Goal: Task Accomplishment & Management: Complete application form

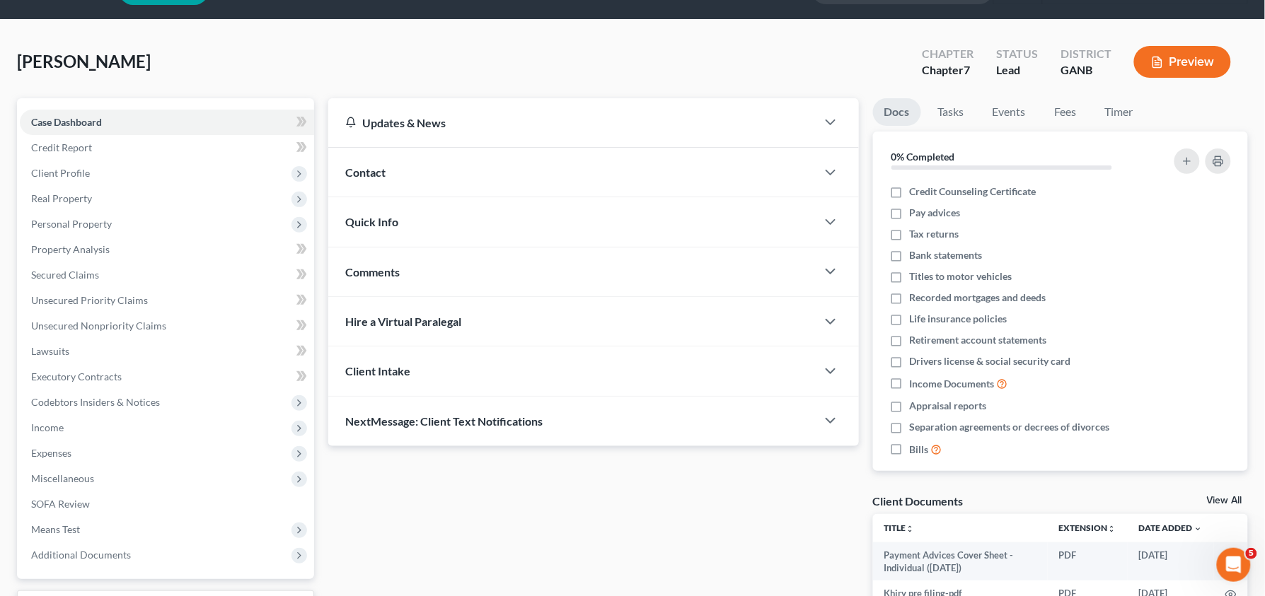
scroll to position [37, 0]
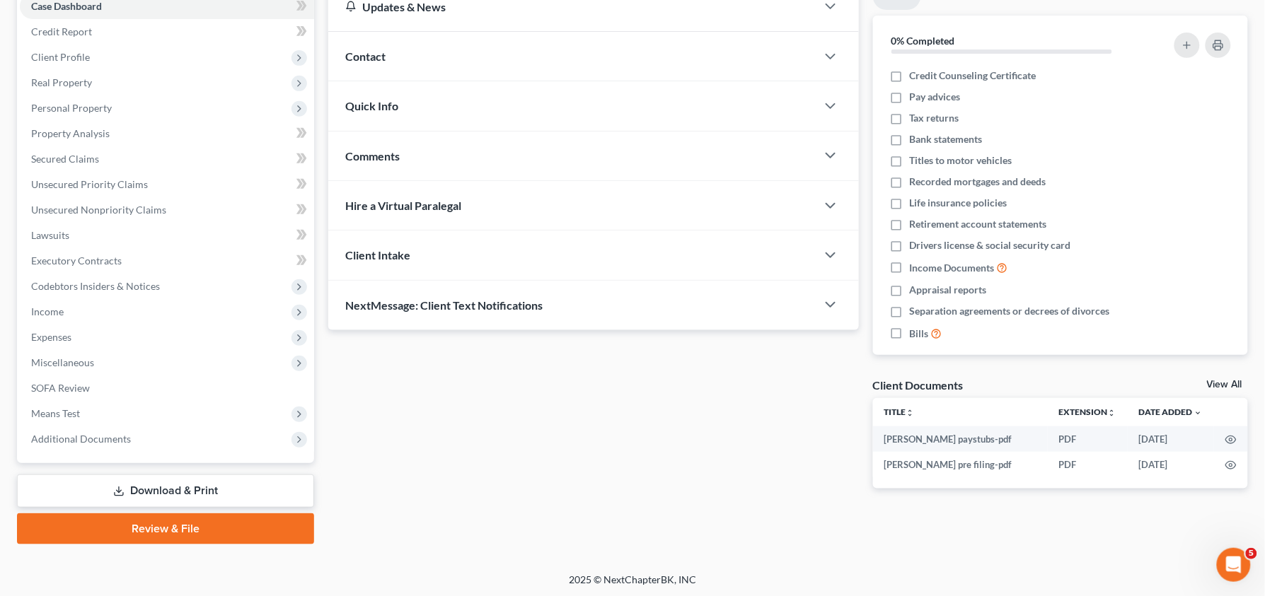
click at [195, 527] on link "Review & File" at bounding box center [165, 529] width 297 height 31
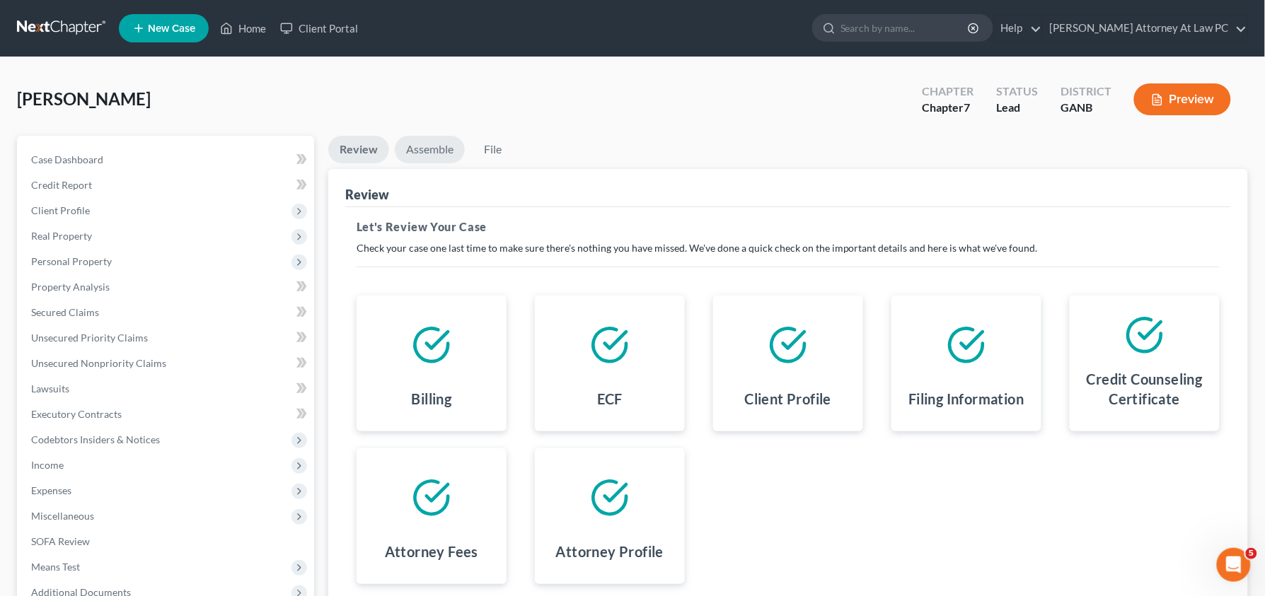
click at [422, 153] on link "Assemble" at bounding box center [430, 150] width 70 height 28
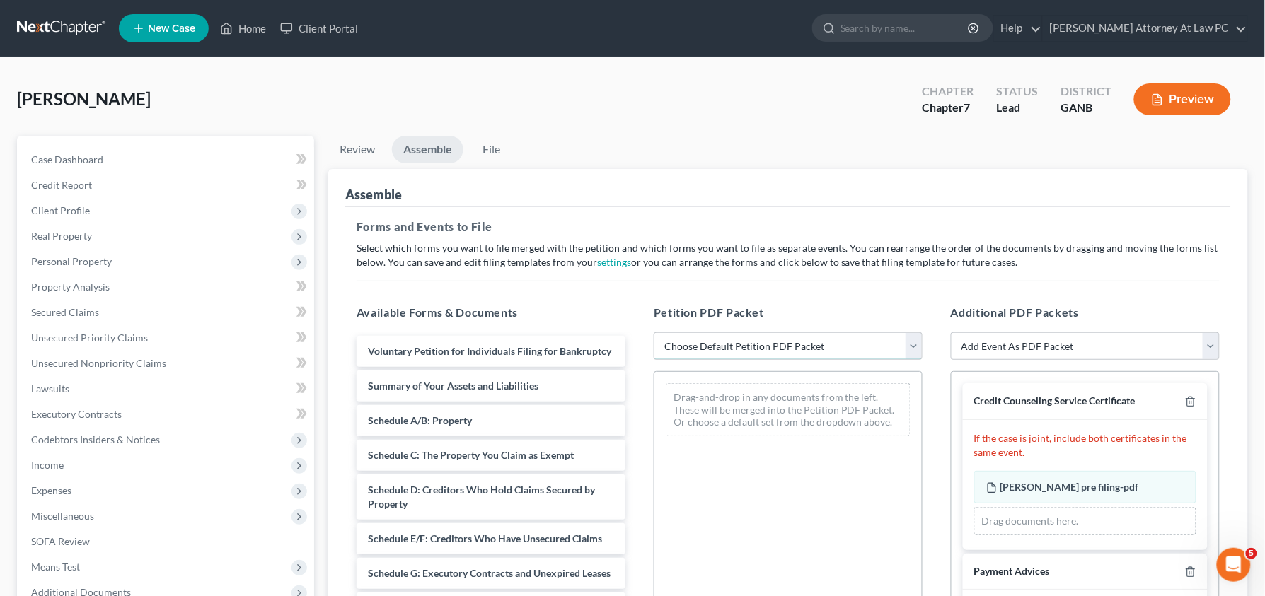
click at [712, 335] on select "Choose Default Petition PDF Packet Complete Bankruptcy Petition (all forms and …" at bounding box center [788, 347] width 269 height 28
select select "0"
click at [654, 333] on select "Choose Default Petition PDF Packet Complete Bankruptcy Petition (all forms and …" at bounding box center [788, 347] width 269 height 28
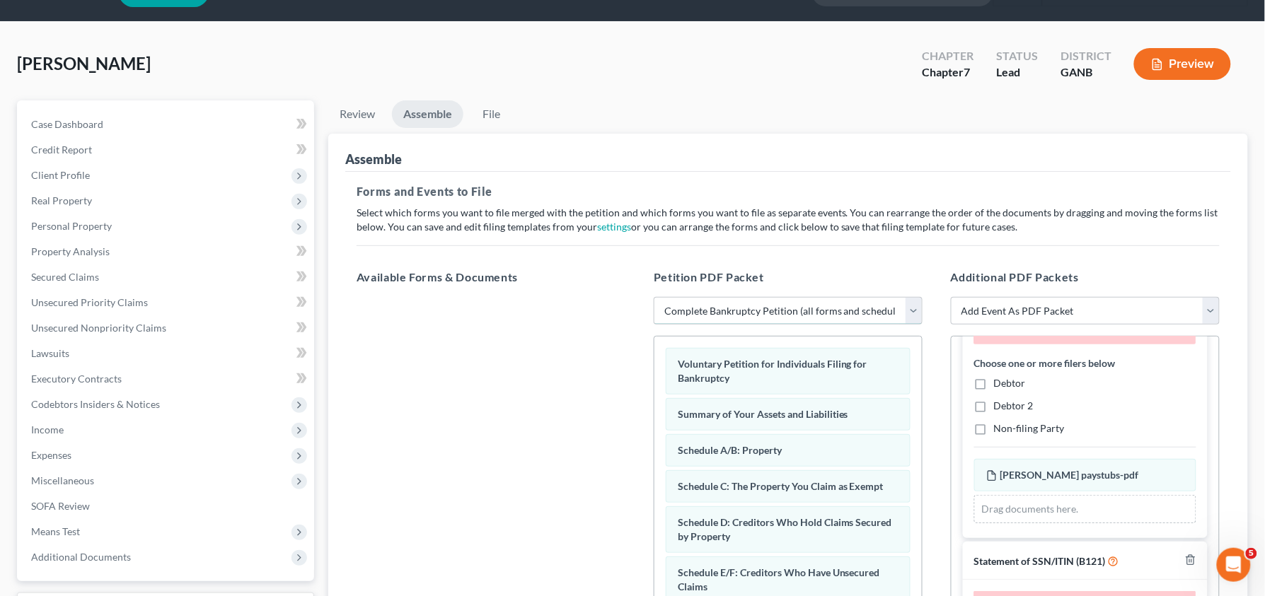
scroll to position [257, 0]
click at [994, 382] on label "Debtor" at bounding box center [1010, 385] width 32 height 14
click at [1000, 382] on input "Debtor" at bounding box center [1004, 382] width 9 height 9
checkbox input "true"
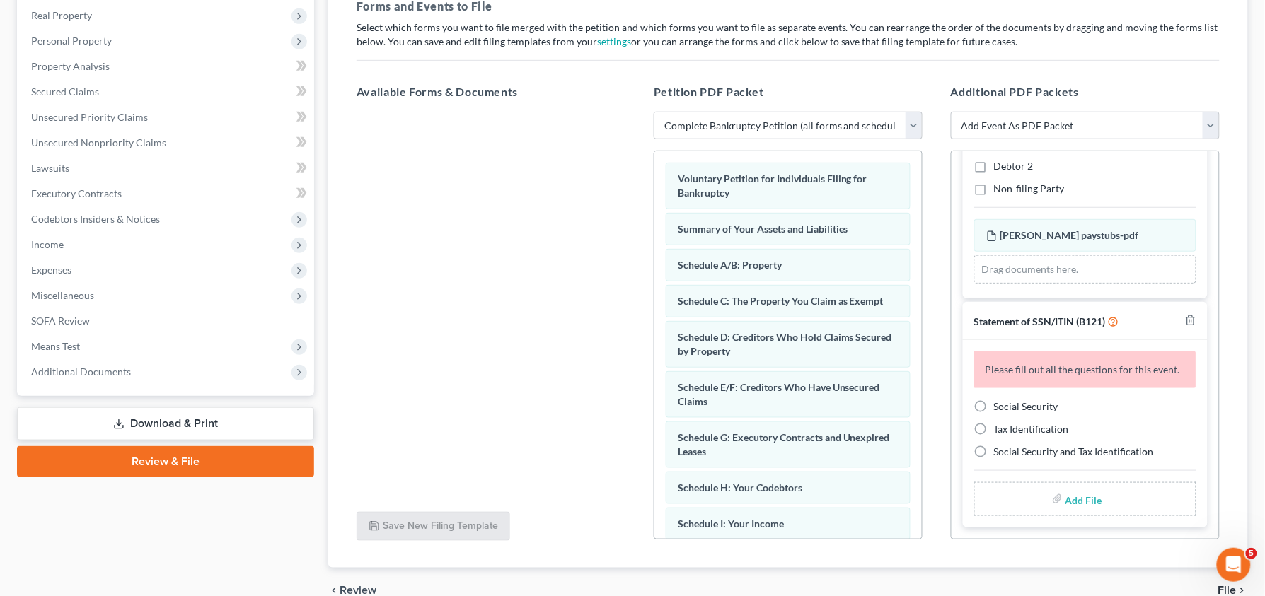
scroll to position [234, 0]
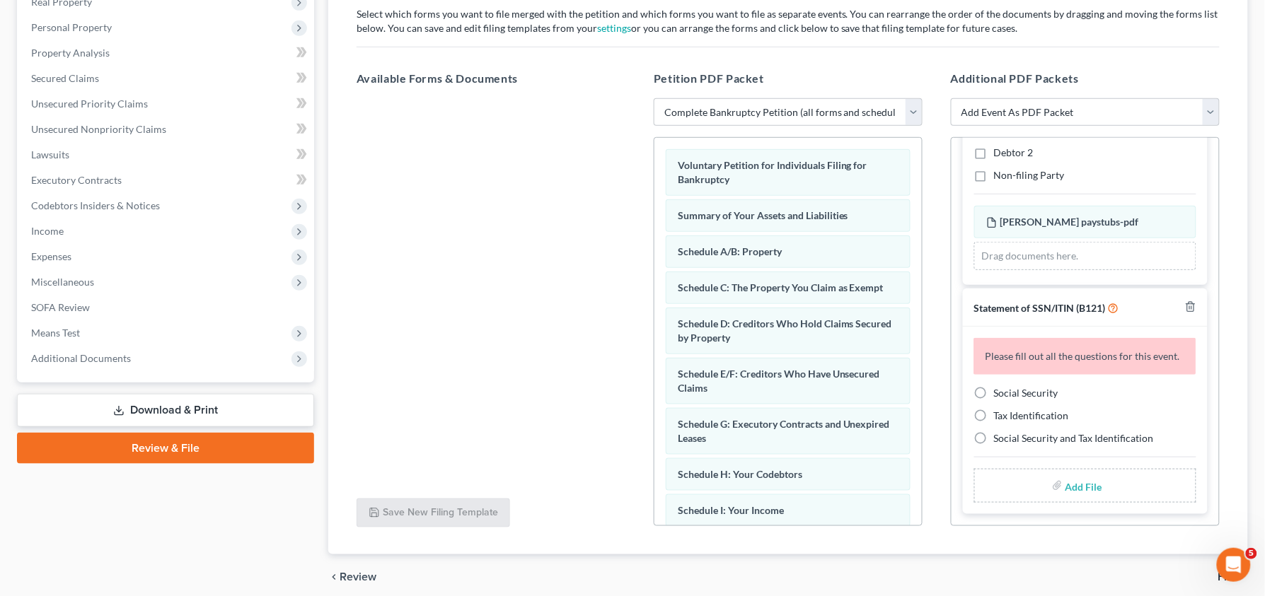
click at [1007, 388] on span "Social Security" at bounding box center [1026, 393] width 64 height 12
click at [1007, 388] on input "Social Security" at bounding box center [1004, 390] width 9 height 9
radio input "true"
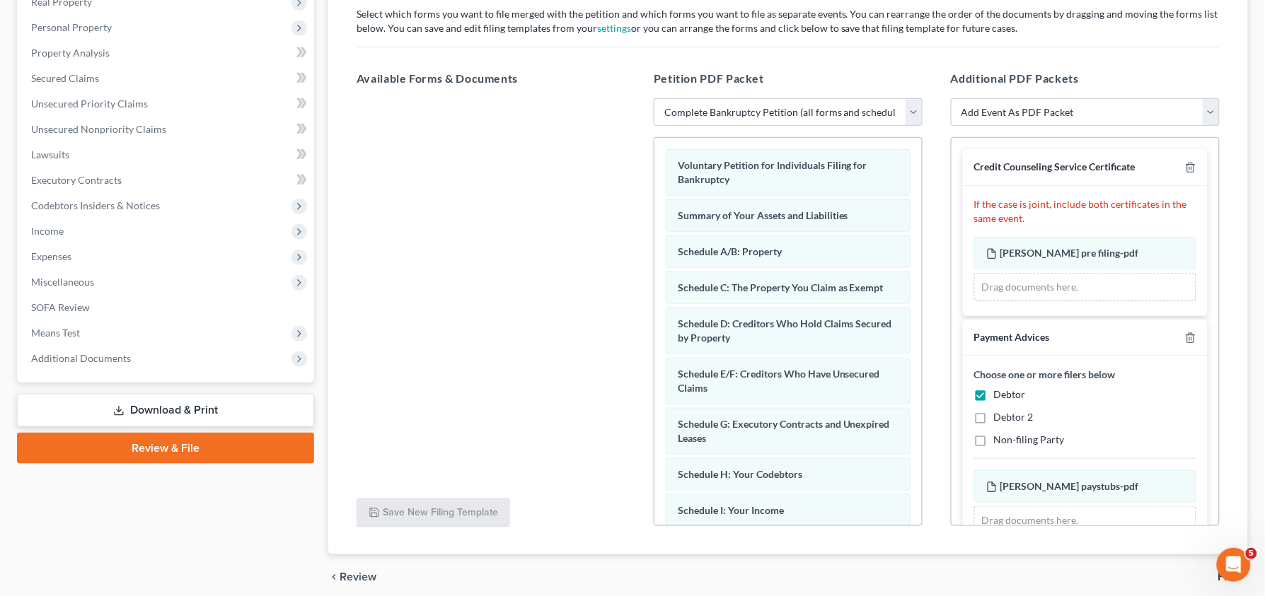
scroll to position [0, 0]
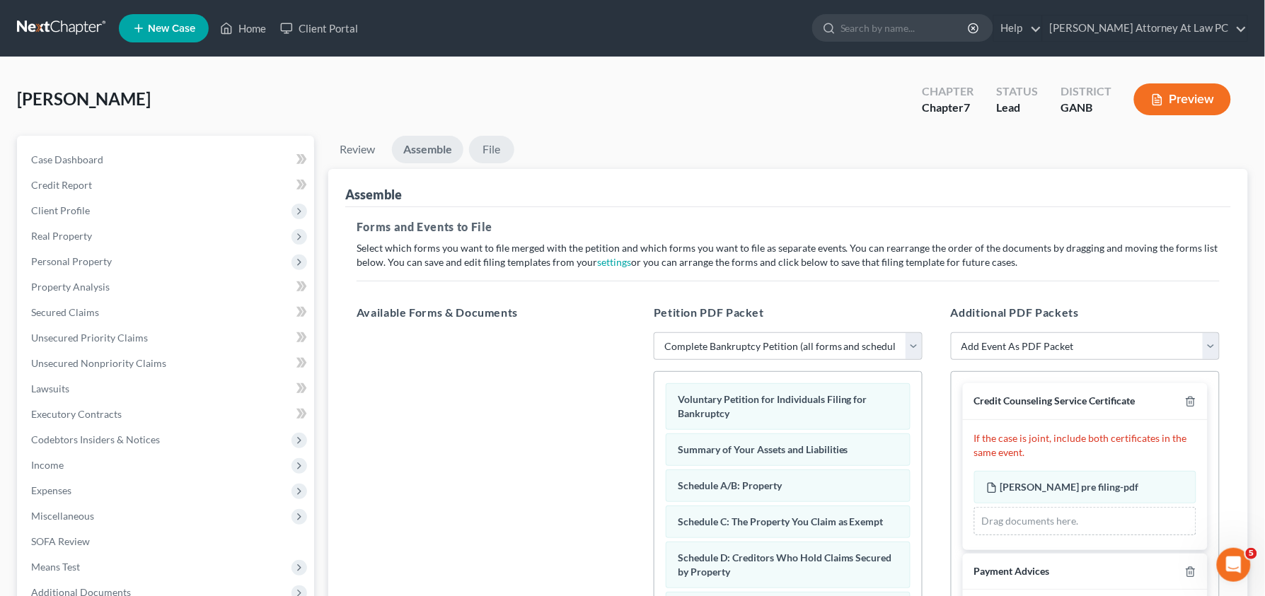
click at [480, 154] on link "File" at bounding box center [491, 150] width 45 height 28
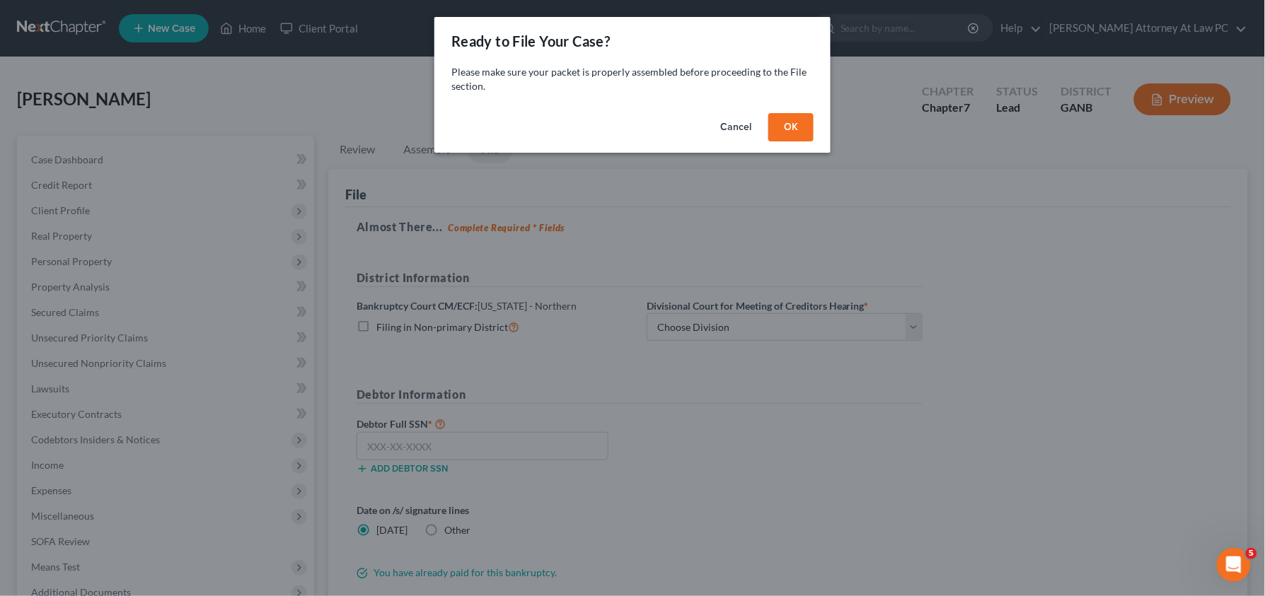
click at [785, 120] on button "OK" at bounding box center [790, 127] width 45 height 28
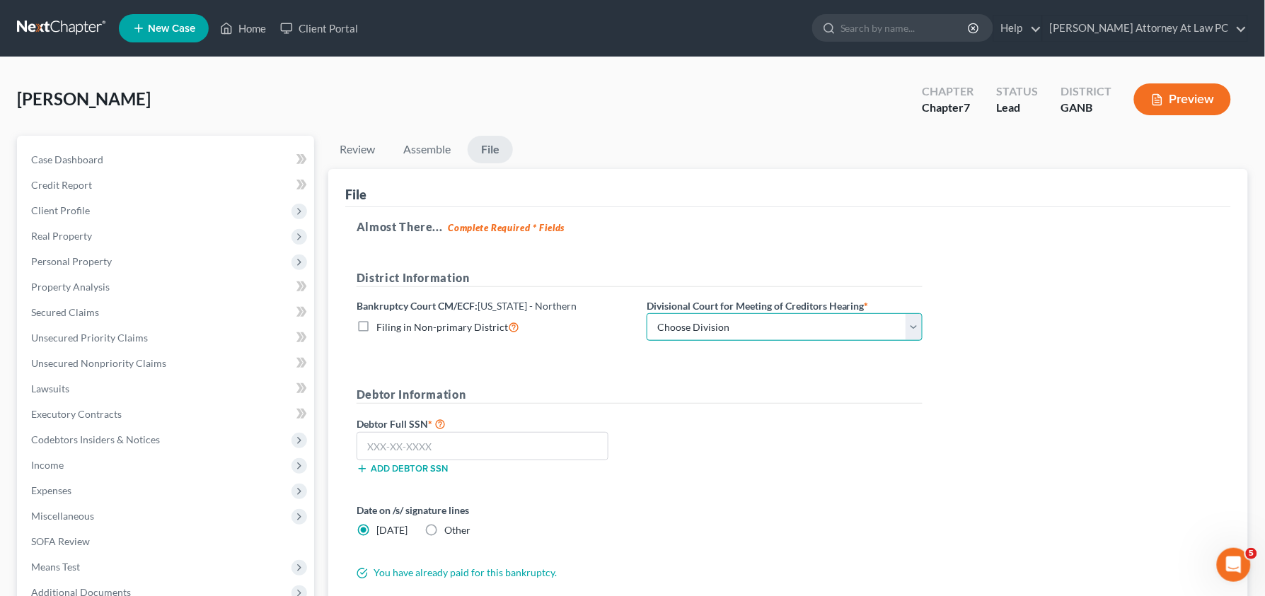
click at [790, 316] on select "Choose Division [GEOGRAPHIC_DATA] [GEOGRAPHIC_DATA] [GEOGRAPHIC_DATA] [GEOGRAPH…" at bounding box center [785, 327] width 276 height 28
select select "3"
click at [647, 313] on select "Choose Division [GEOGRAPHIC_DATA] [GEOGRAPHIC_DATA] [GEOGRAPHIC_DATA] [GEOGRAPH…" at bounding box center [785, 327] width 276 height 28
click at [468, 452] on input "text" at bounding box center [483, 446] width 252 height 28
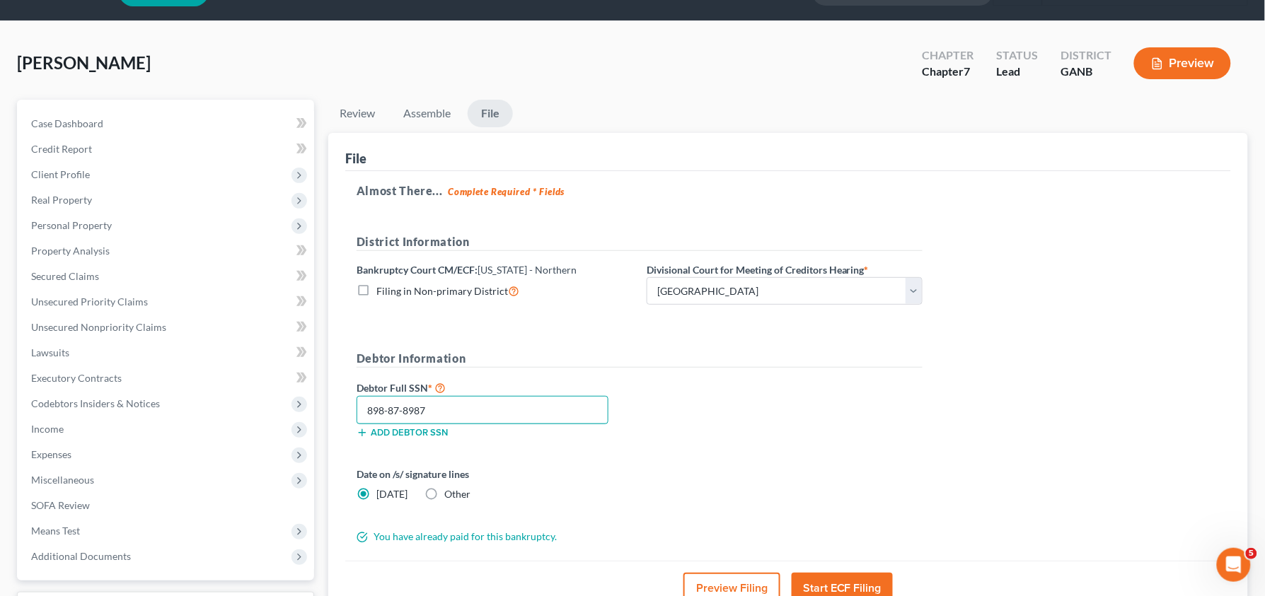
scroll to position [23, 0]
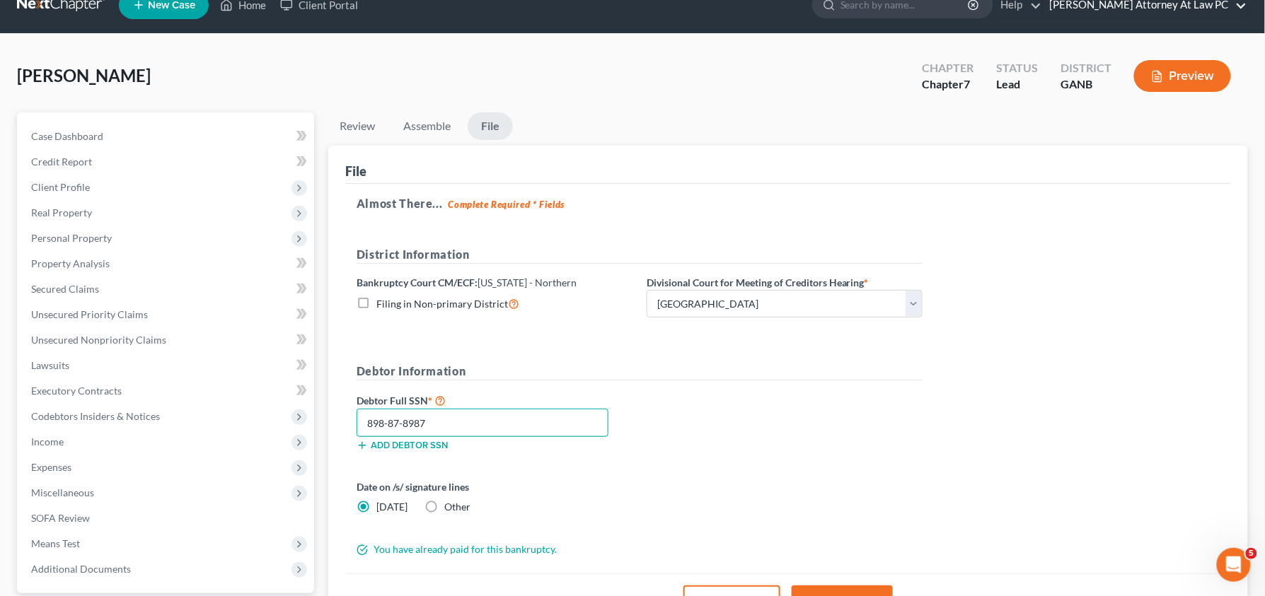
type input "898-87-8987"
click at [1171, 4] on link "[PERSON_NAME] Attorney At Law PC" at bounding box center [1145, 4] width 204 height 25
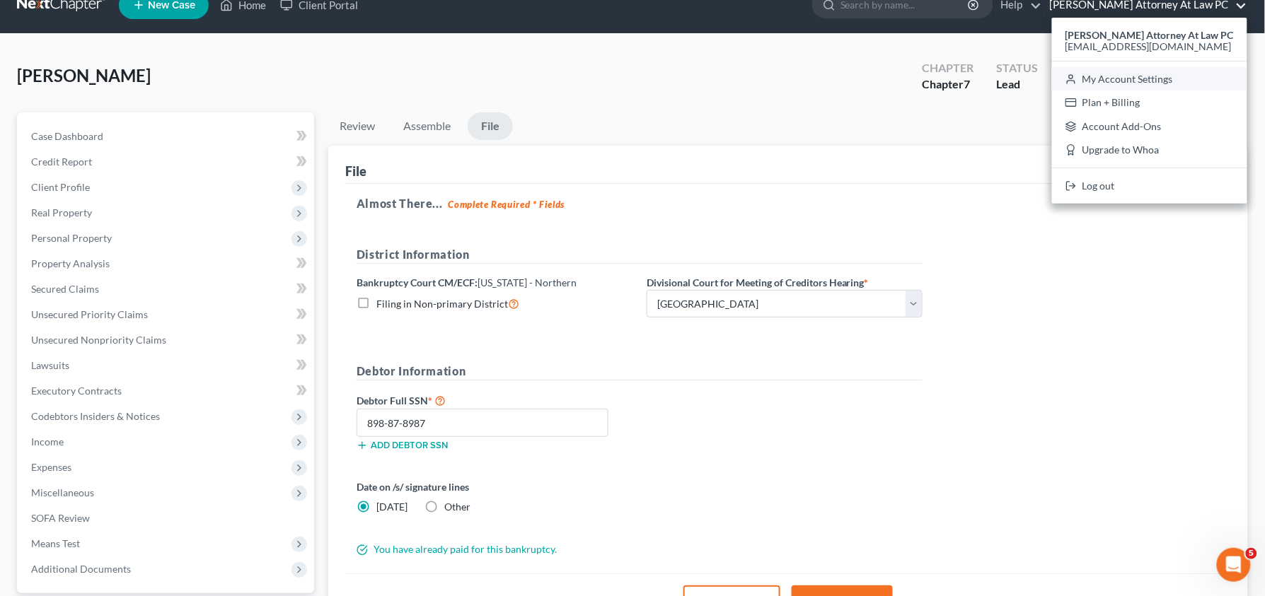
click at [1148, 82] on link "My Account Settings" at bounding box center [1149, 79] width 195 height 24
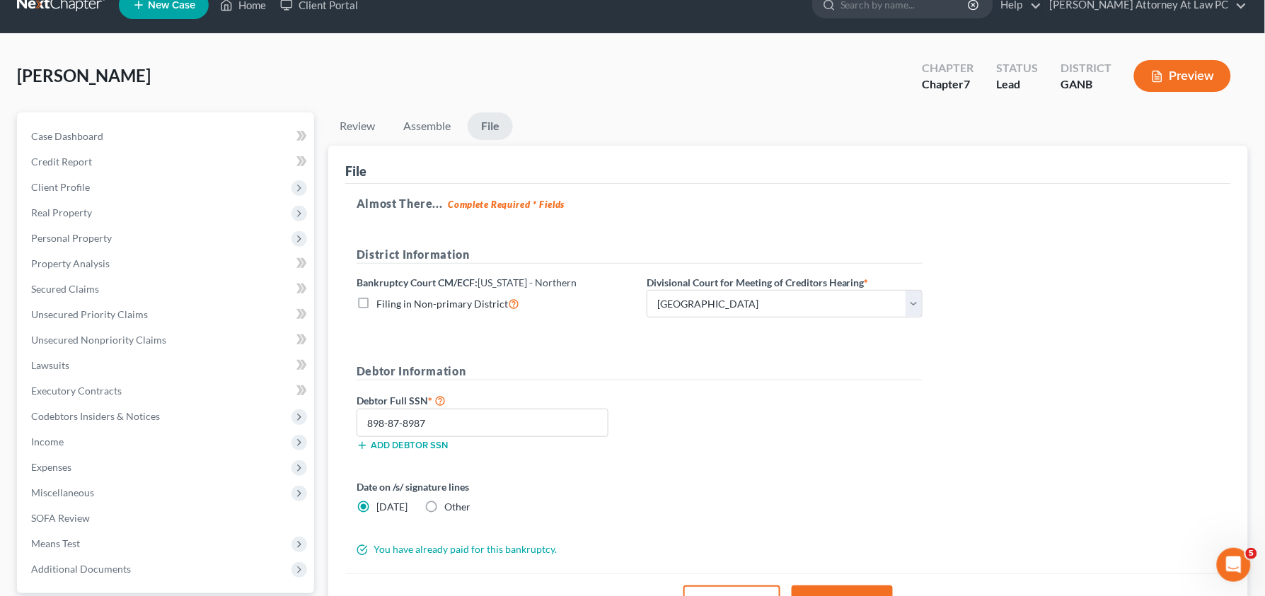
select select "24"
select select "10"
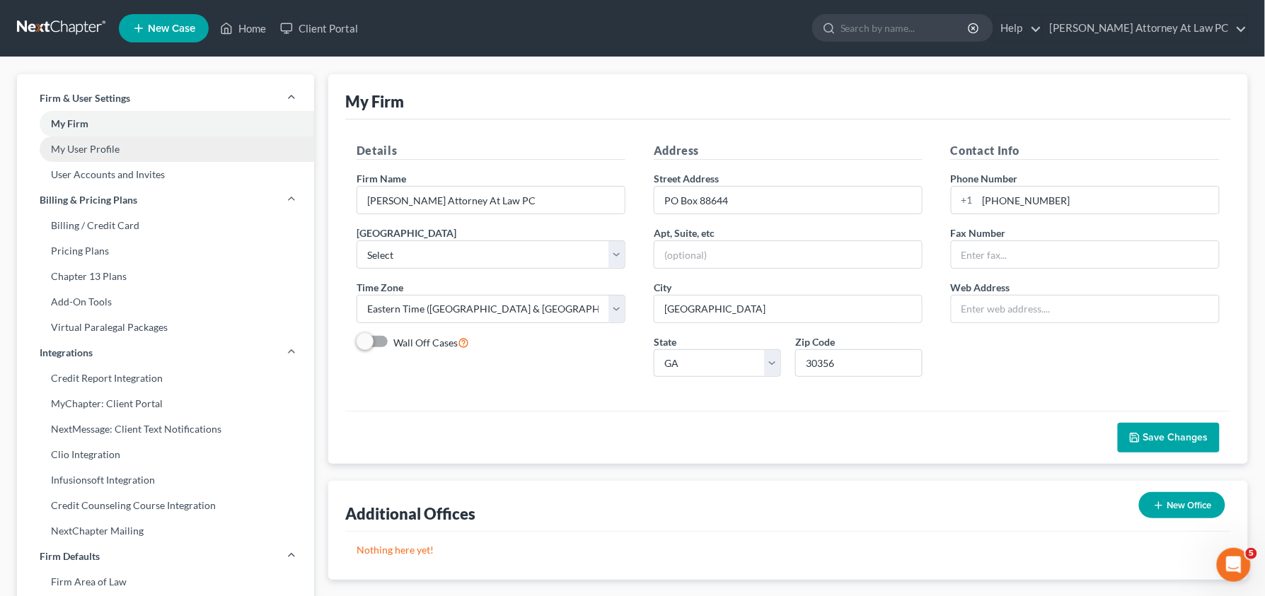
click at [103, 148] on link "My User Profile" at bounding box center [165, 149] width 297 height 25
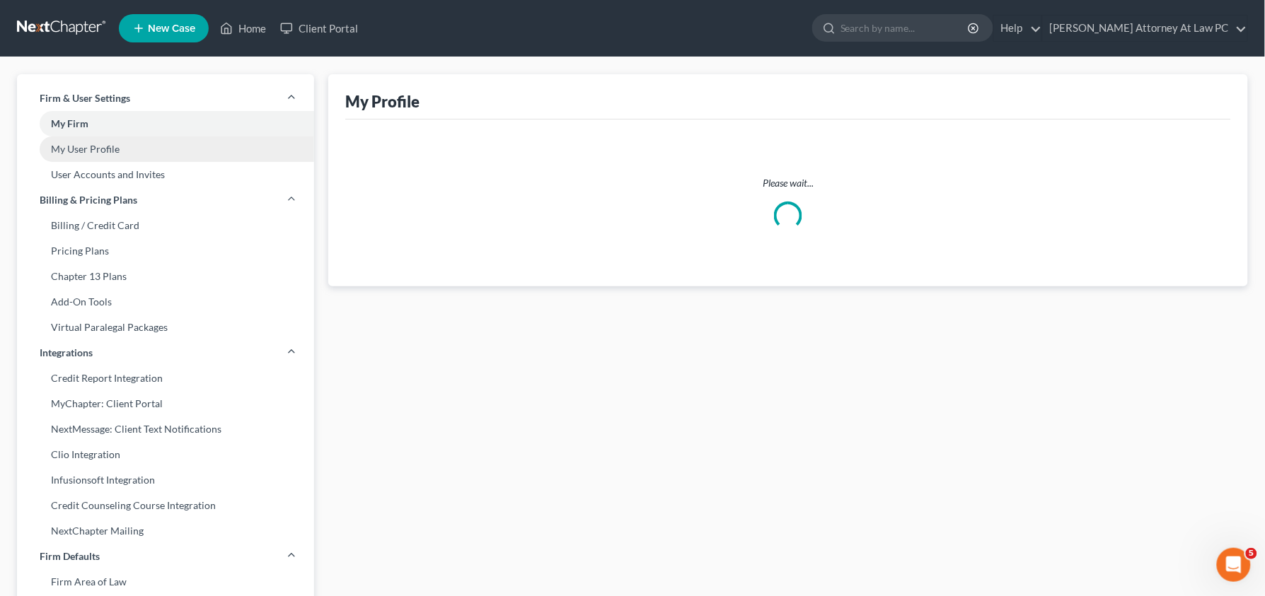
select select "10"
select select "19"
select select "attorney"
select select "0"
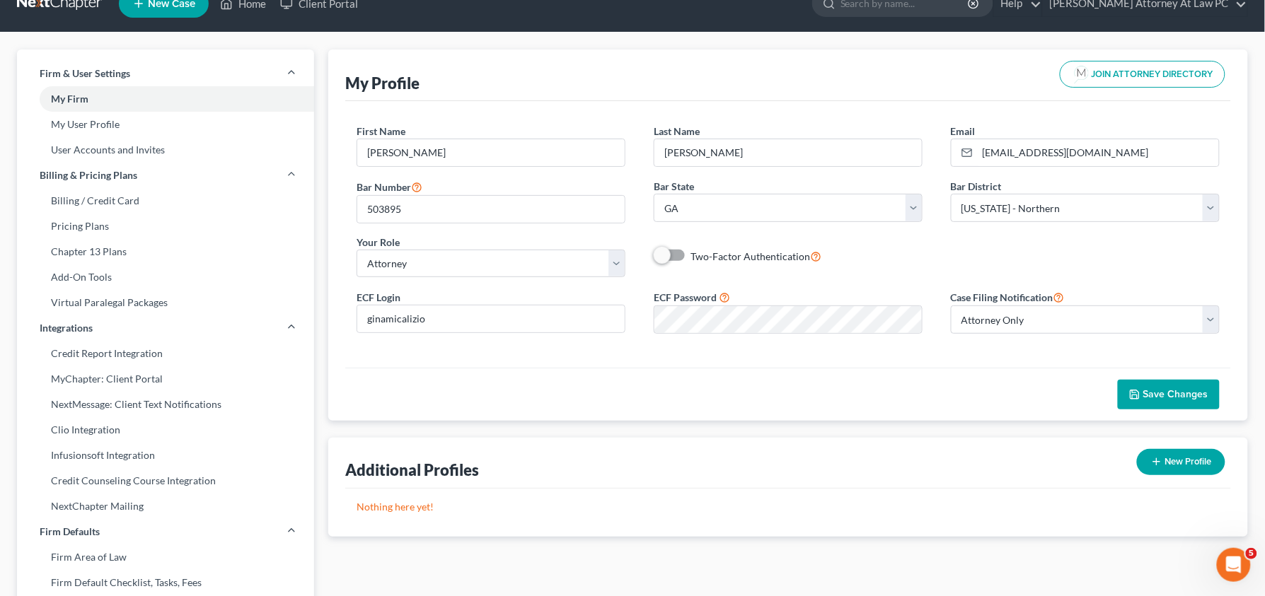
scroll to position [22, 0]
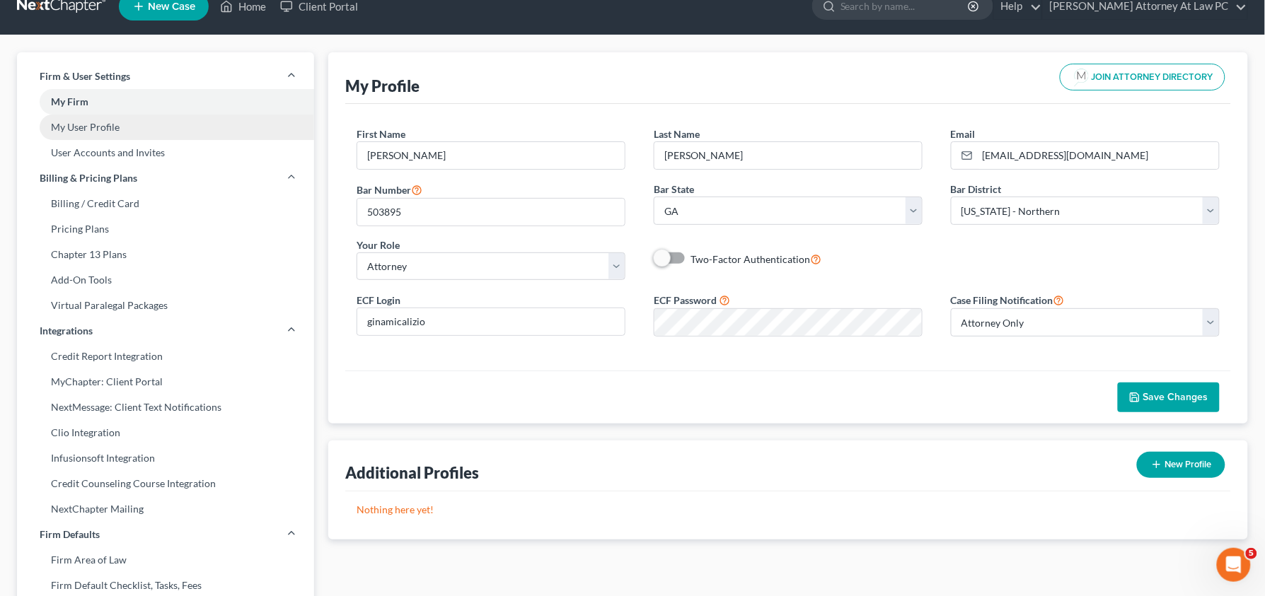
click at [151, 132] on link "My User Profile" at bounding box center [165, 127] width 297 height 25
click at [254, 8] on link "Home" at bounding box center [243, 6] width 60 height 25
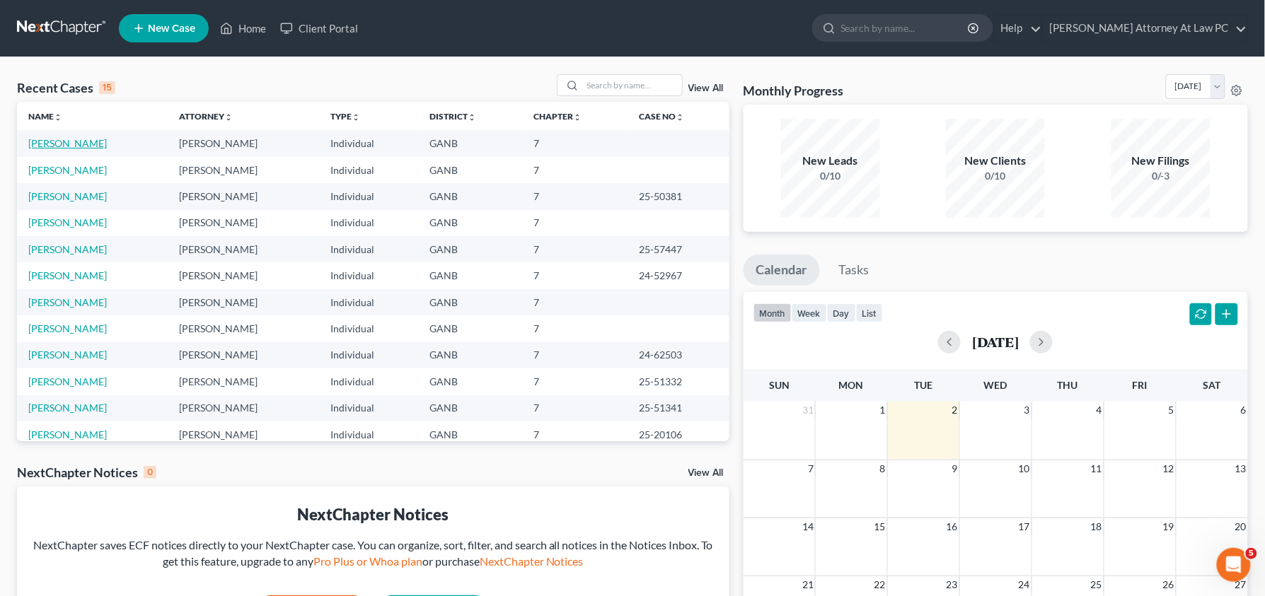
click at [74, 145] on link "[PERSON_NAME]" at bounding box center [67, 143] width 79 height 12
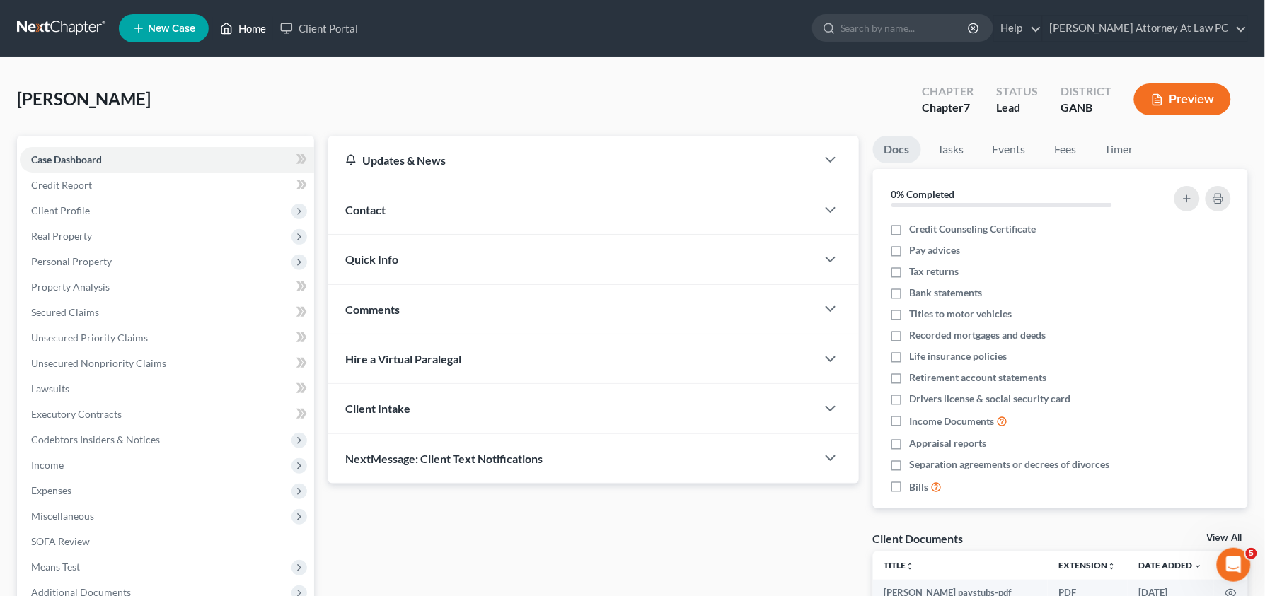
click at [248, 35] on link "Home" at bounding box center [243, 28] width 60 height 25
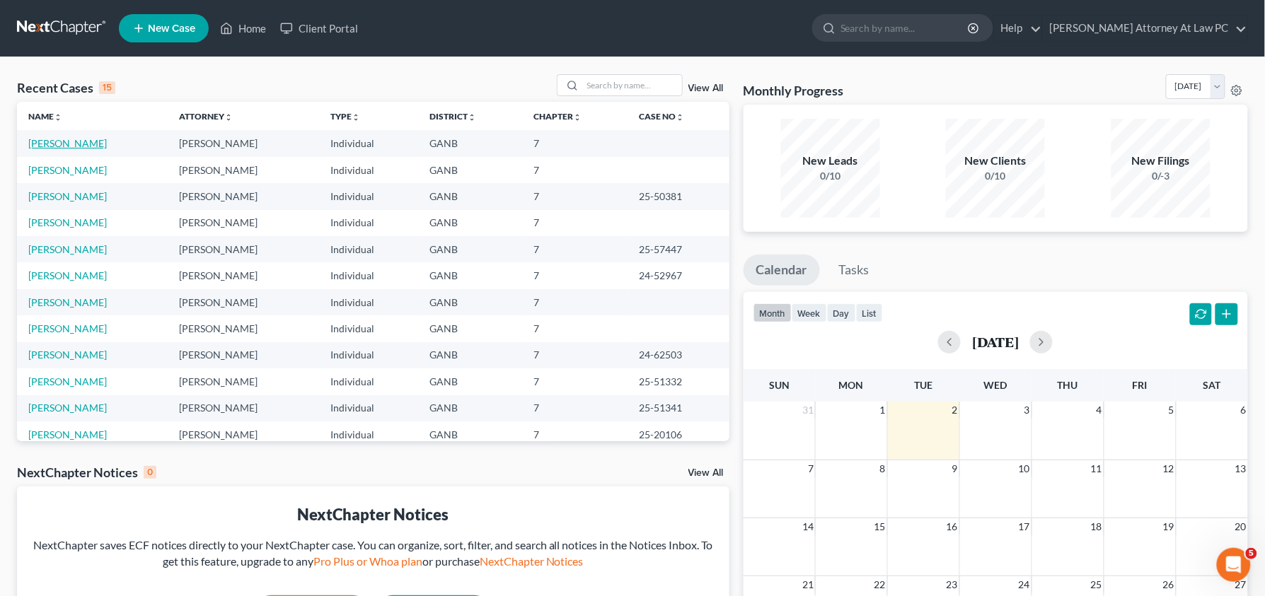
click at [67, 146] on link "[PERSON_NAME]" at bounding box center [67, 143] width 79 height 12
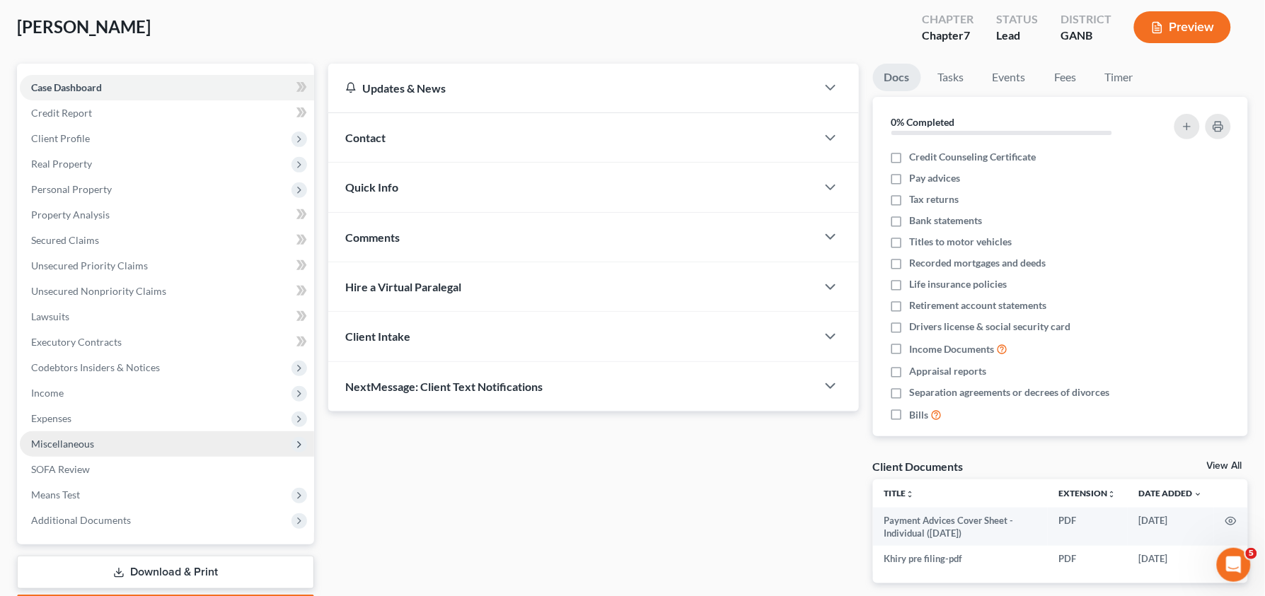
scroll to position [75, 0]
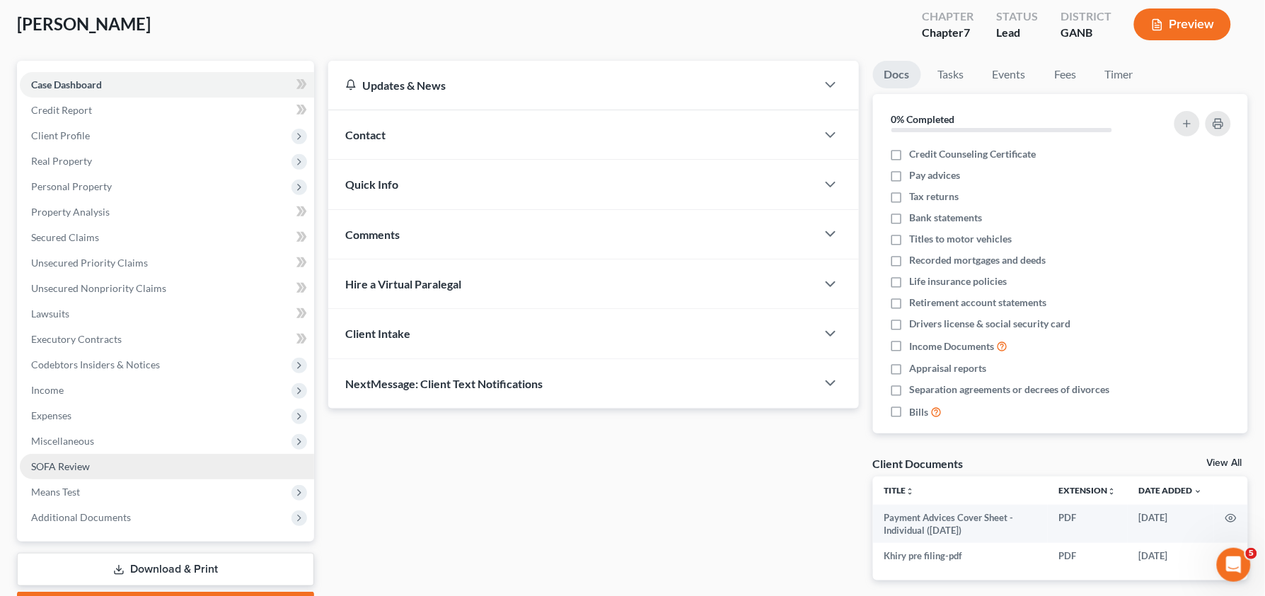
click at [102, 467] on link "SOFA Review" at bounding box center [167, 466] width 294 height 25
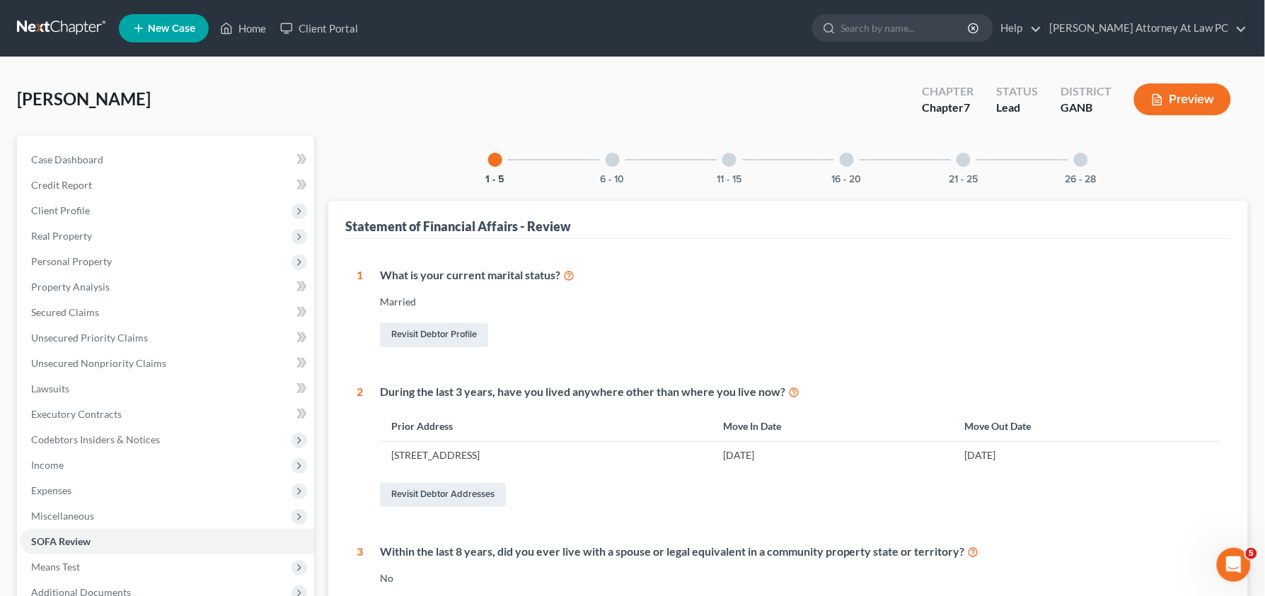
click at [1085, 161] on div at bounding box center [1081, 160] width 14 height 14
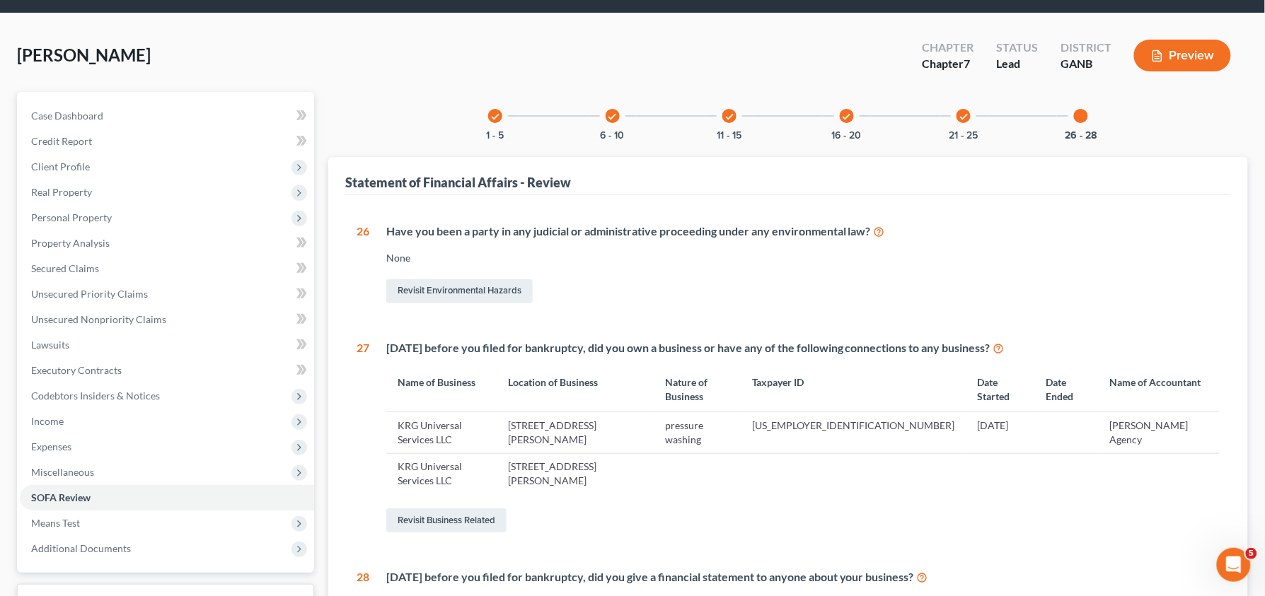
scroll to position [53, 0]
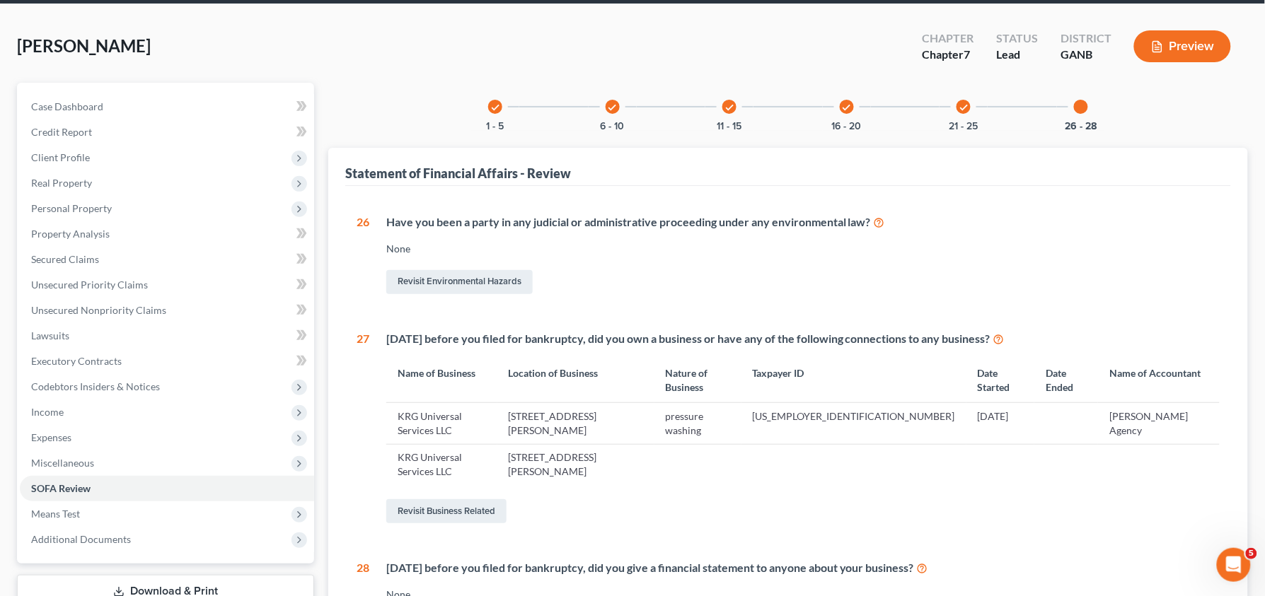
click at [1177, 46] on button "Preview" at bounding box center [1182, 46] width 97 height 32
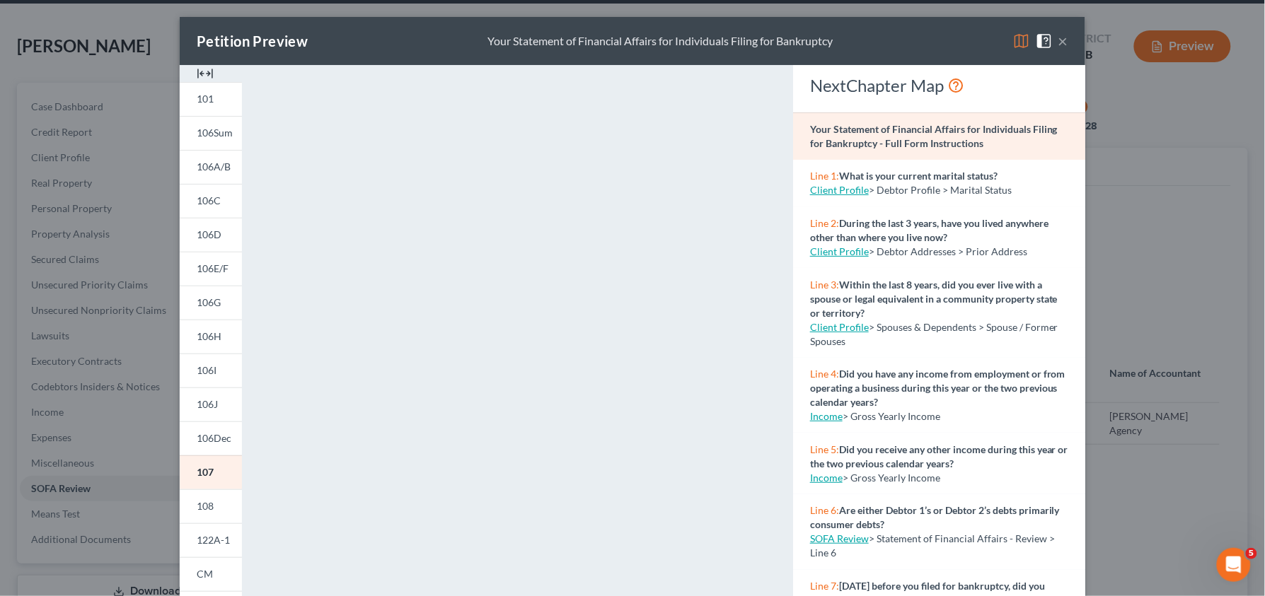
scroll to position [12, 0]
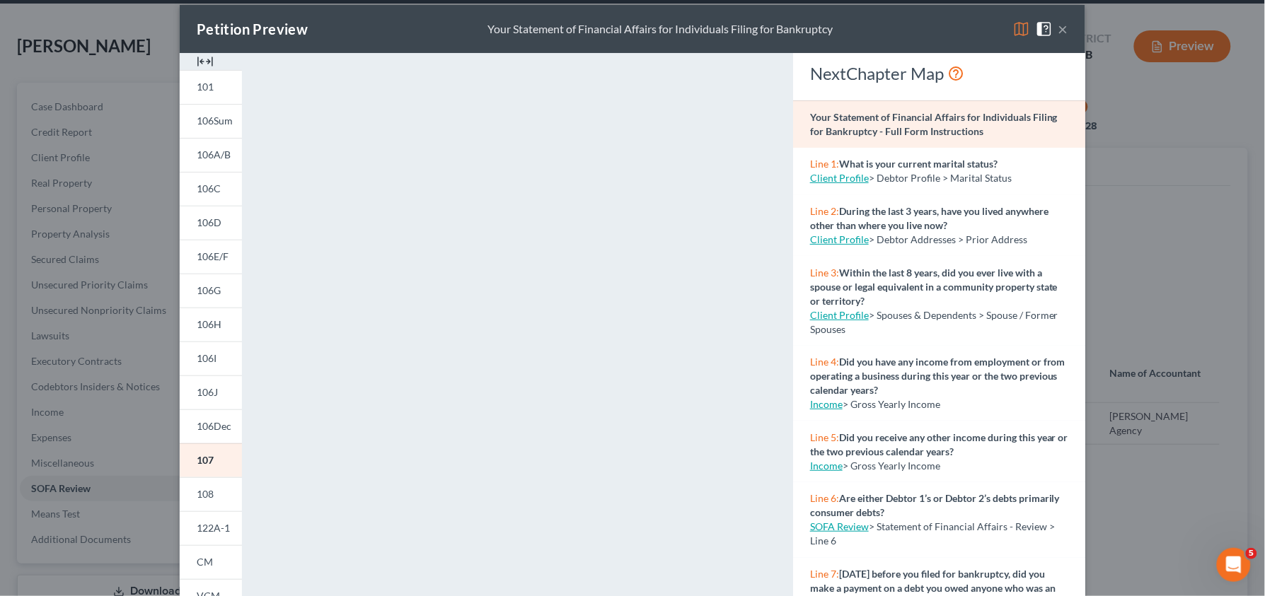
click at [1060, 28] on button "×" at bounding box center [1063, 29] width 10 height 17
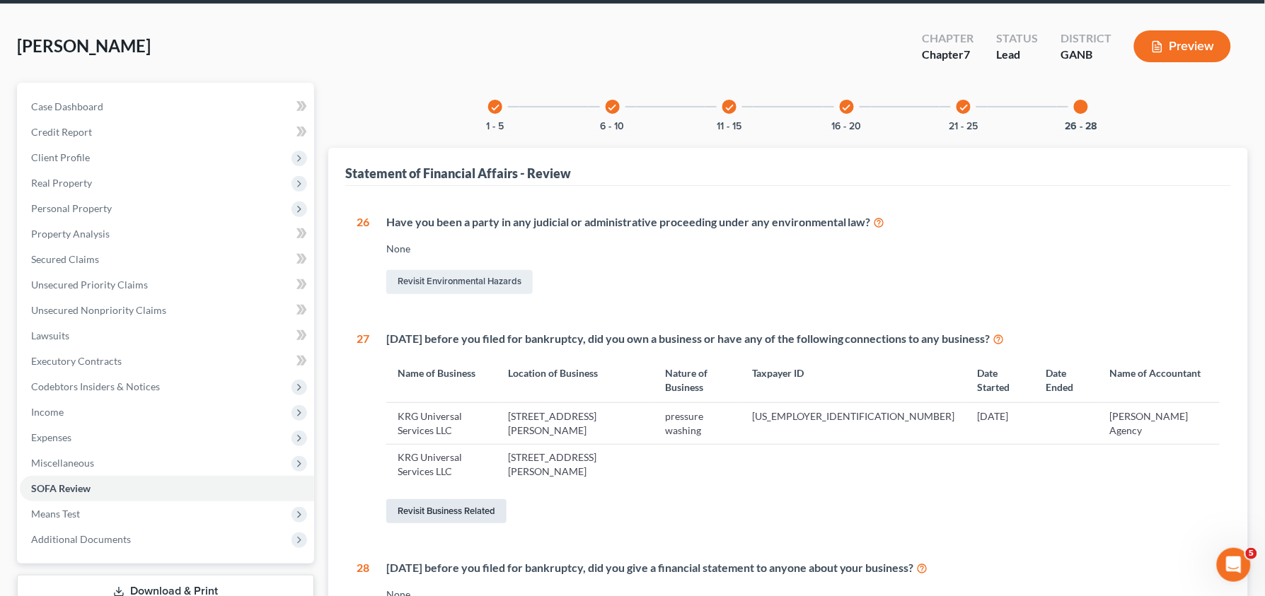
click at [488, 499] on link "Revisit Business Related" at bounding box center [446, 511] width 120 height 24
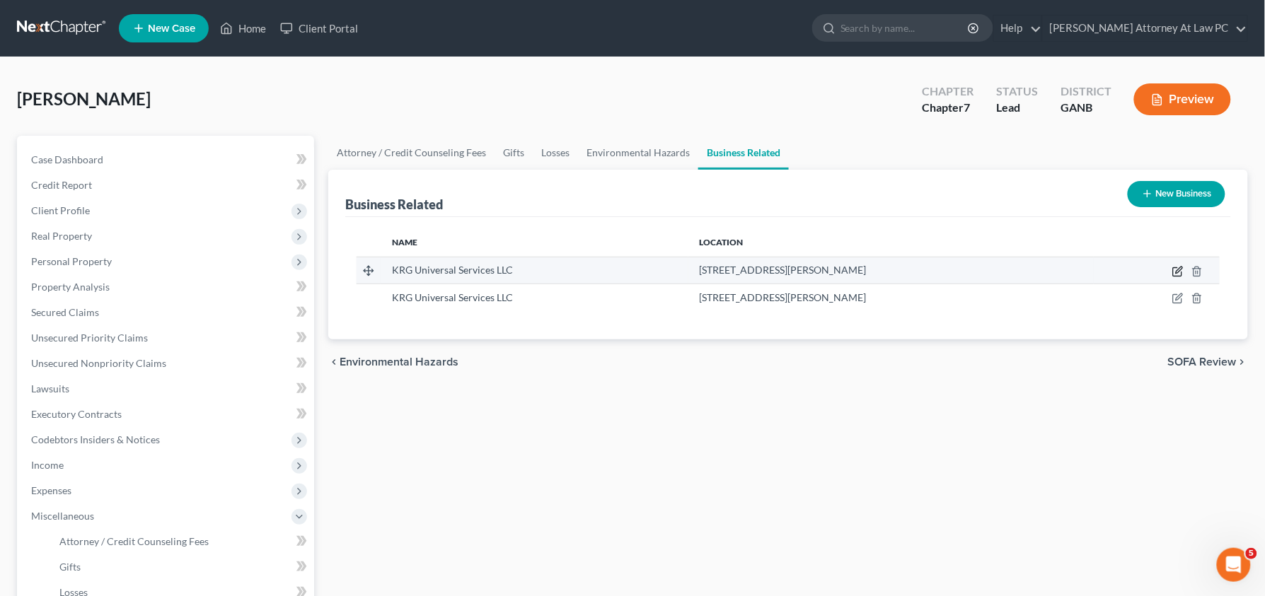
click at [1179, 270] on icon "button" at bounding box center [1177, 271] width 11 height 11
select select "member"
select select "10"
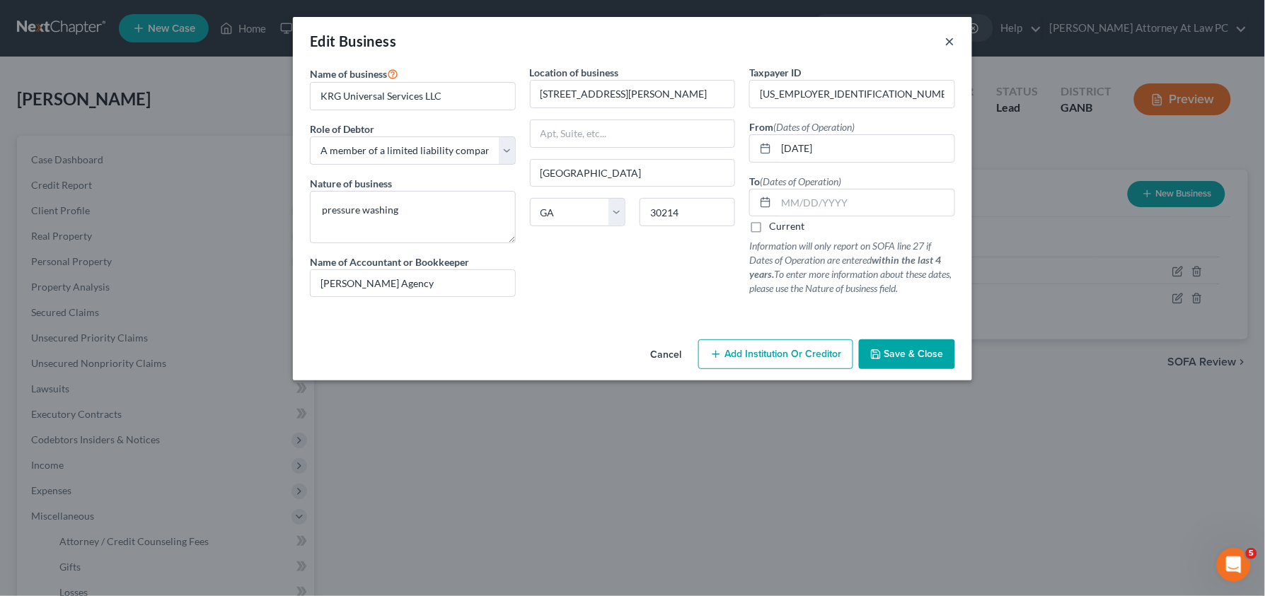
click at [954, 41] on button "×" at bounding box center [950, 41] width 10 height 17
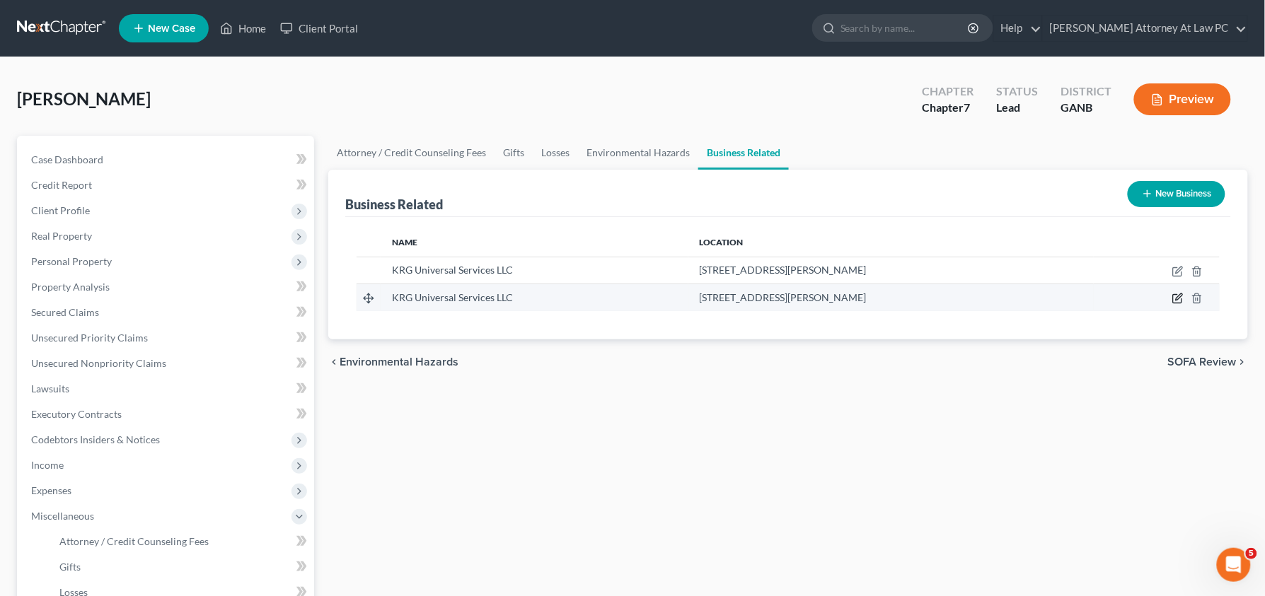
click at [1177, 297] on icon "button" at bounding box center [1177, 298] width 11 height 11
select select "sole_proprietor"
select select "10"
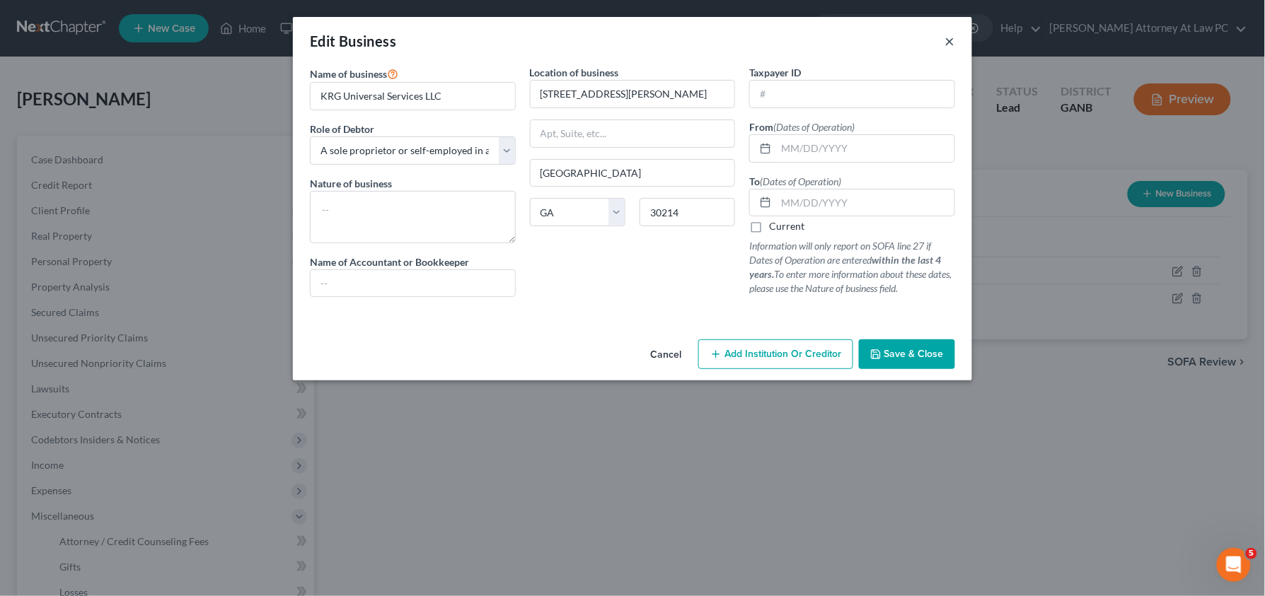
click at [952, 42] on button "×" at bounding box center [950, 41] width 10 height 17
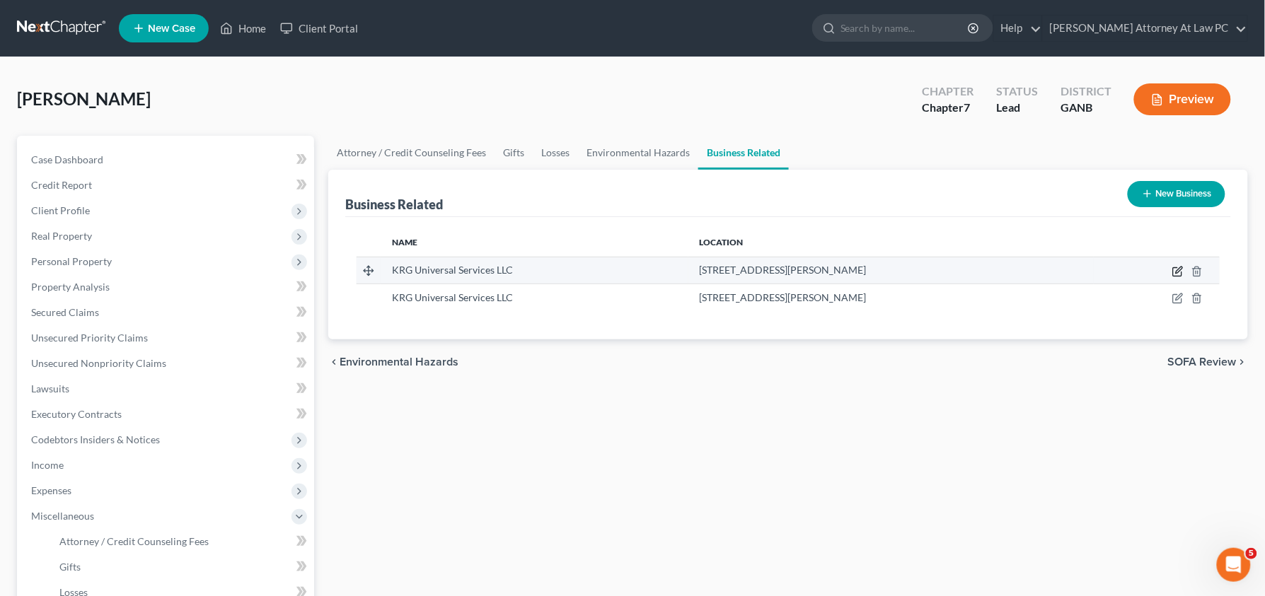
click at [1179, 271] on icon "button" at bounding box center [1179, 270] width 6 height 6
select select "member"
select select "10"
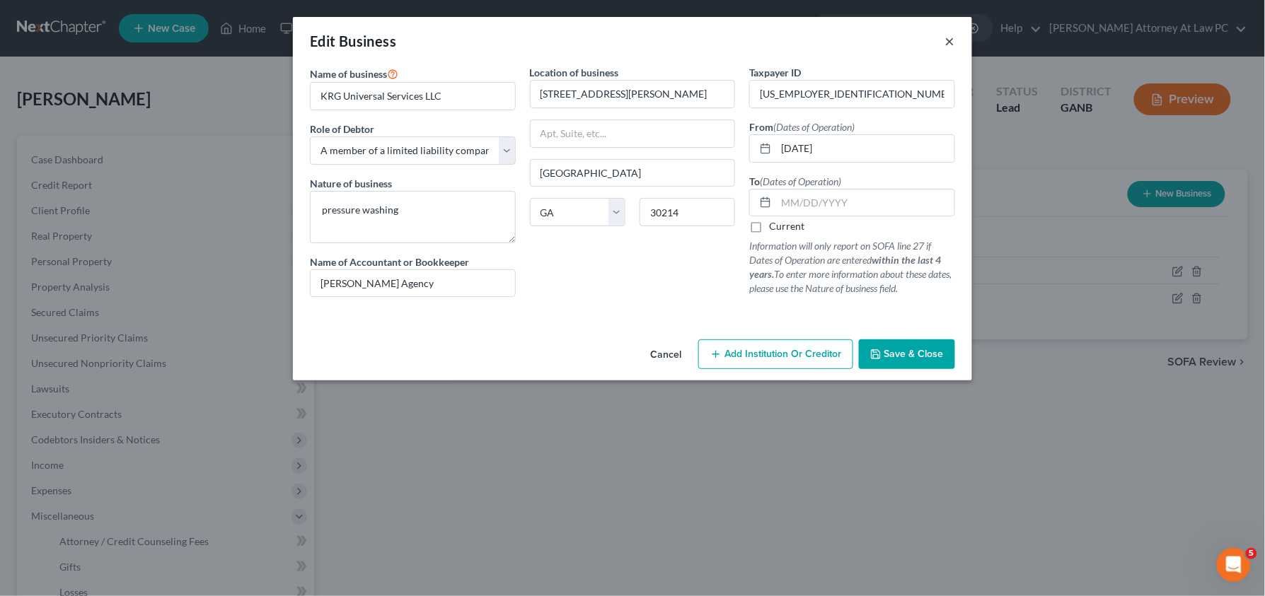
click at [947, 39] on button "×" at bounding box center [950, 41] width 10 height 17
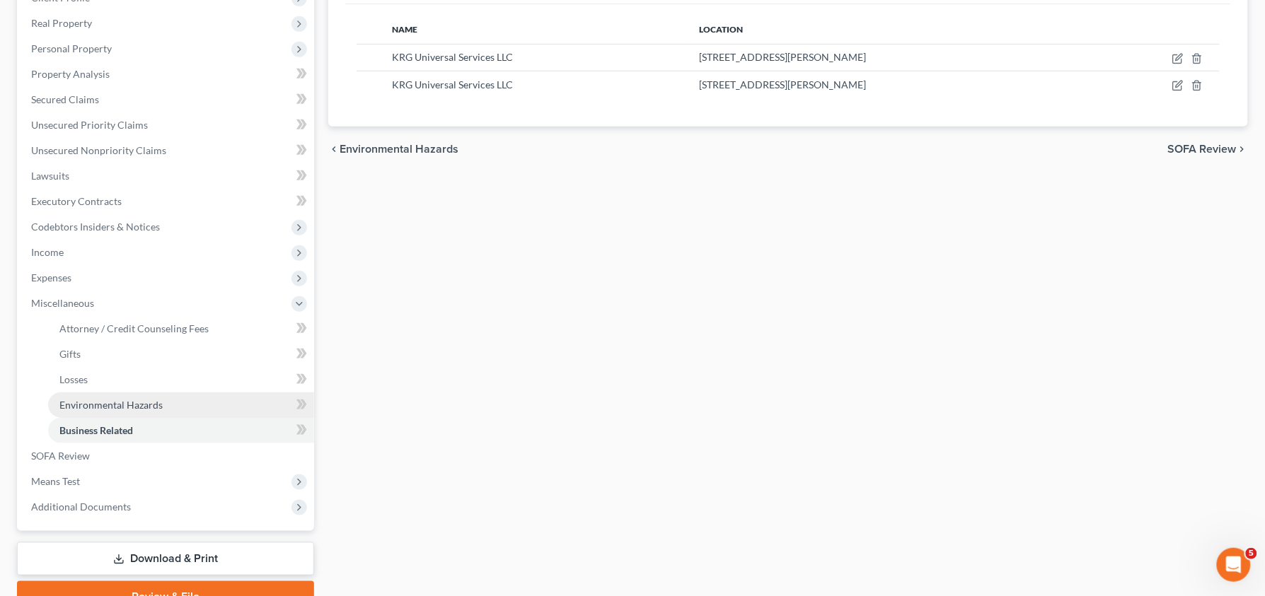
scroll to position [246, 0]
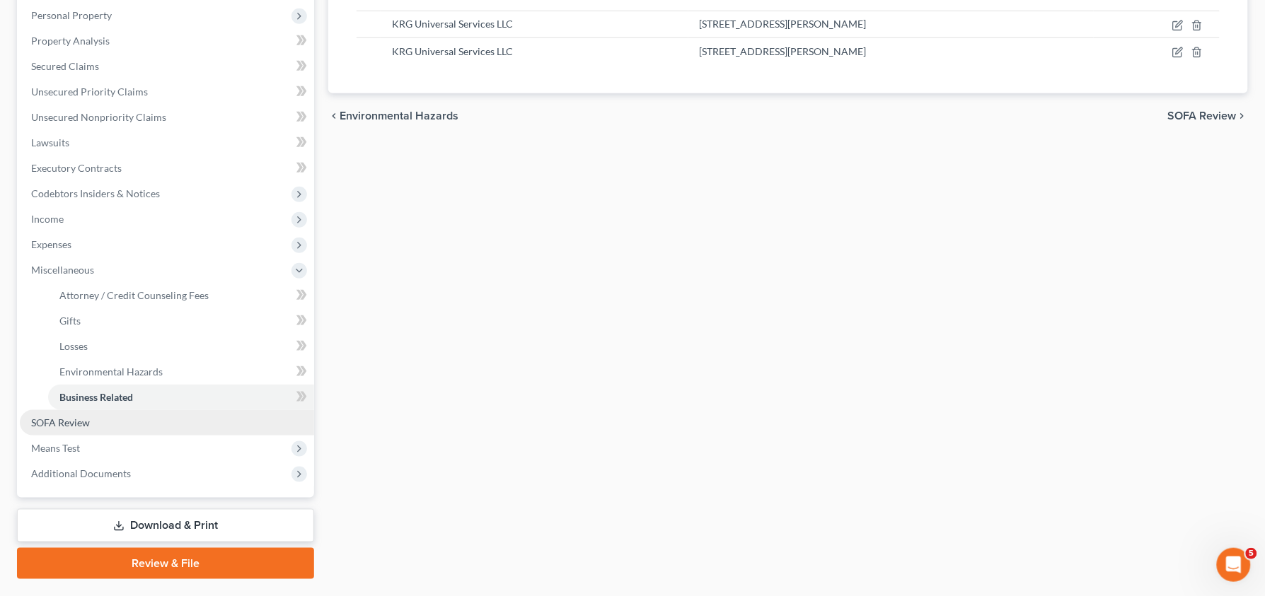
click at [165, 423] on link "SOFA Review" at bounding box center [167, 422] width 294 height 25
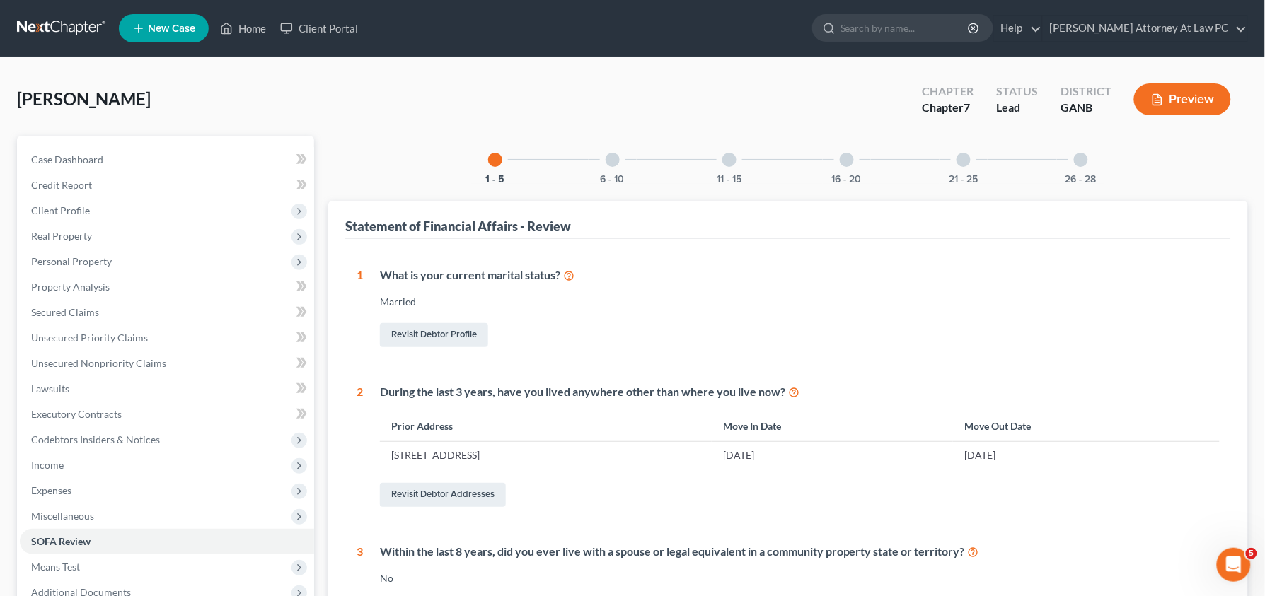
click at [1086, 162] on div at bounding box center [1081, 160] width 14 height 14
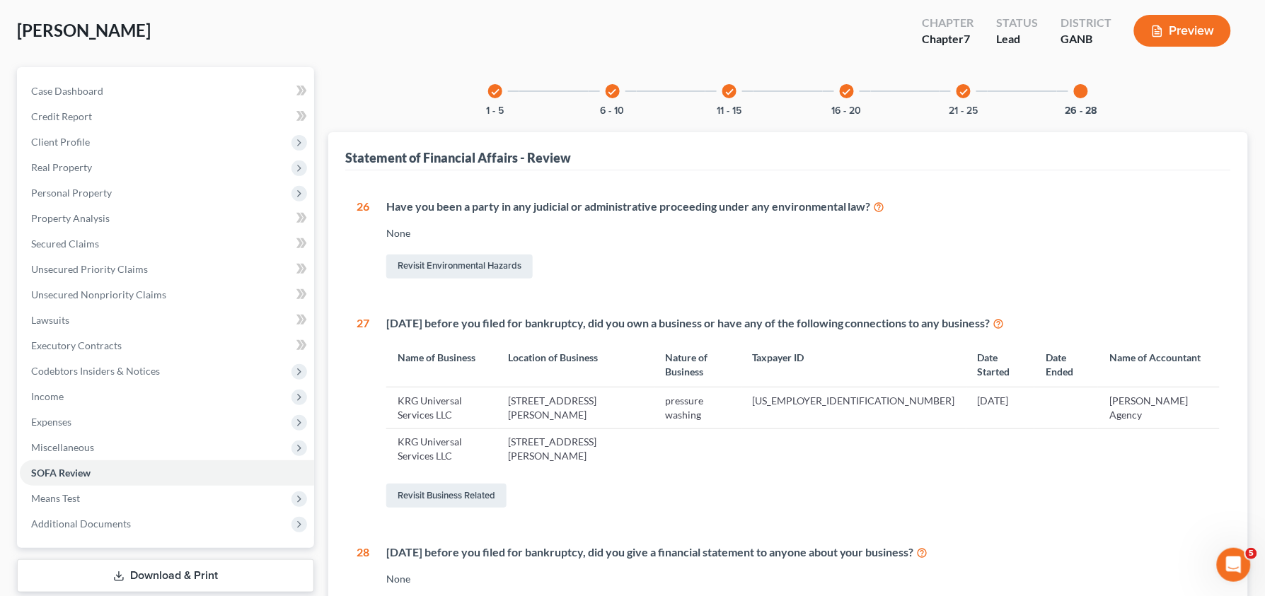
scroll to position [71, 0]
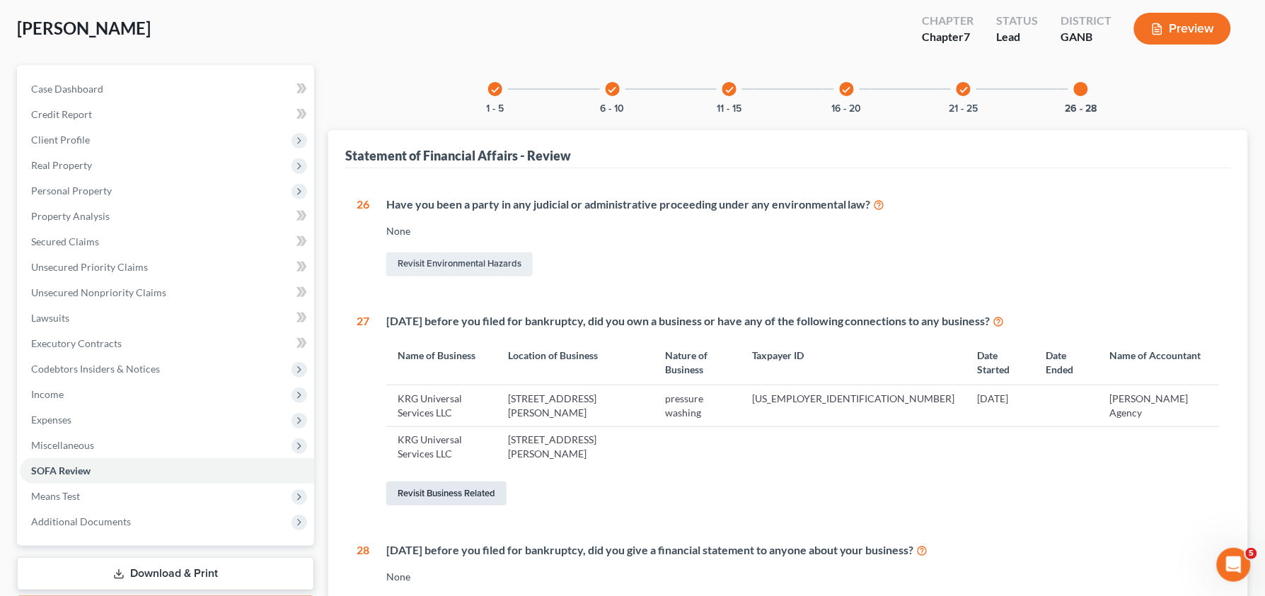
click at [478, 482] on link "Revisit Business Related" at bounding box center [446, 494] width 120 height 24
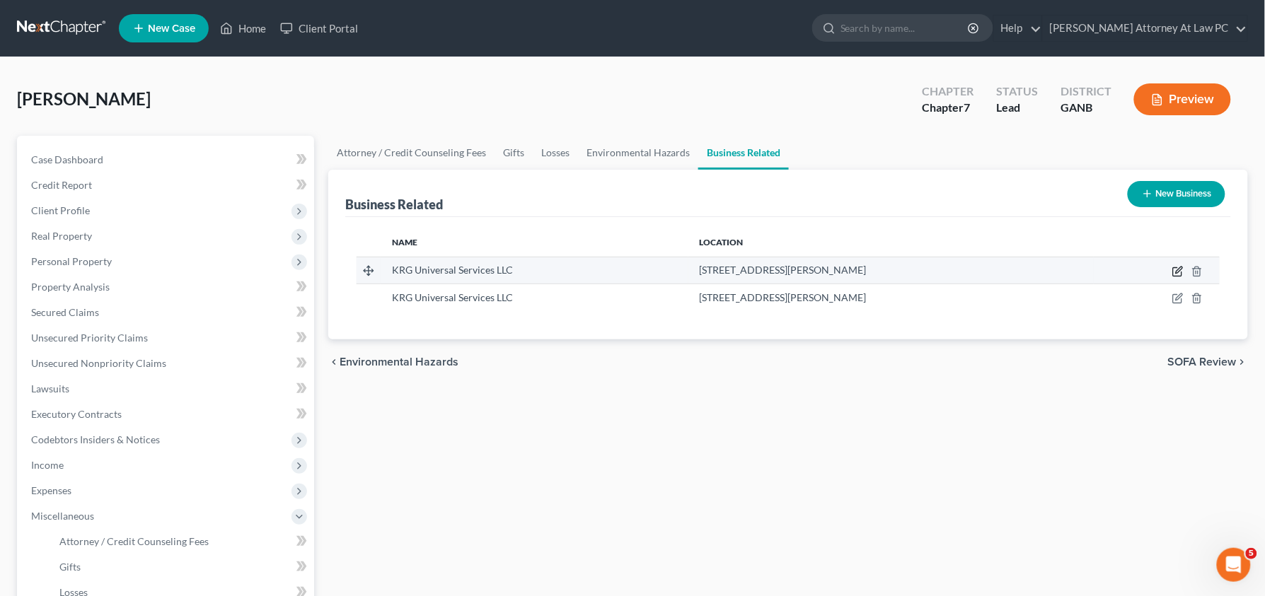
click at [1174, 273] on icon "button" at bounding box center [1177, 271] width 11 height 11
select select "member"
select select "10"
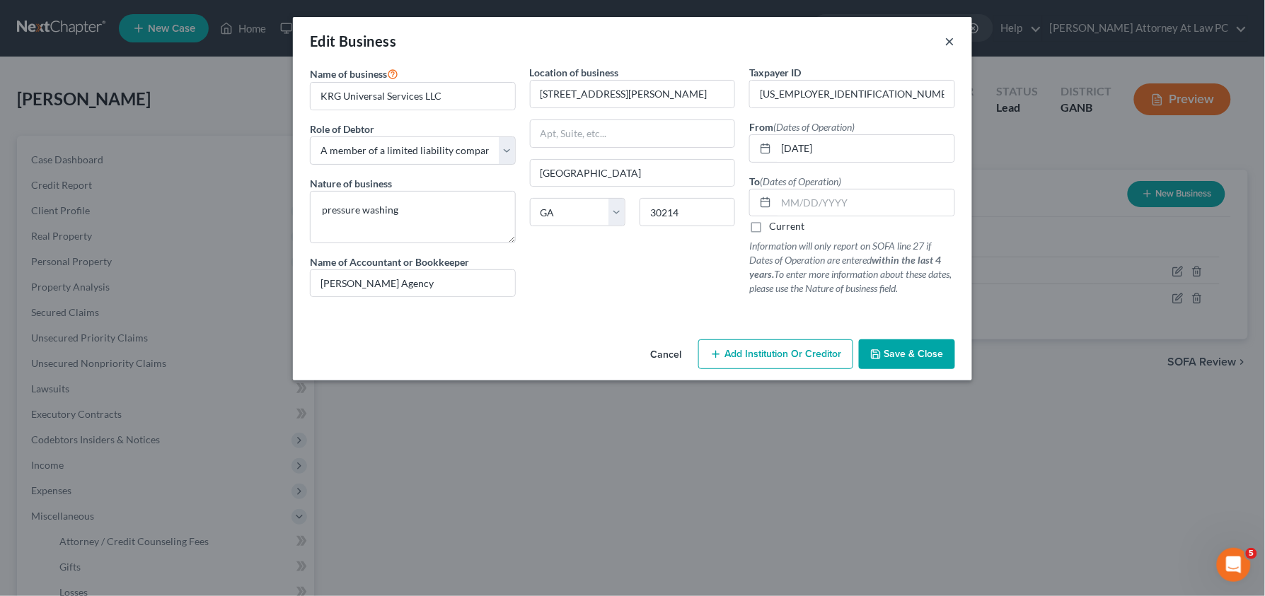
click at [954, 43] on button "×" at bounding box center [950, 41] width 10 height 17
